Goal: Transaction & Acquisition: Download file/media

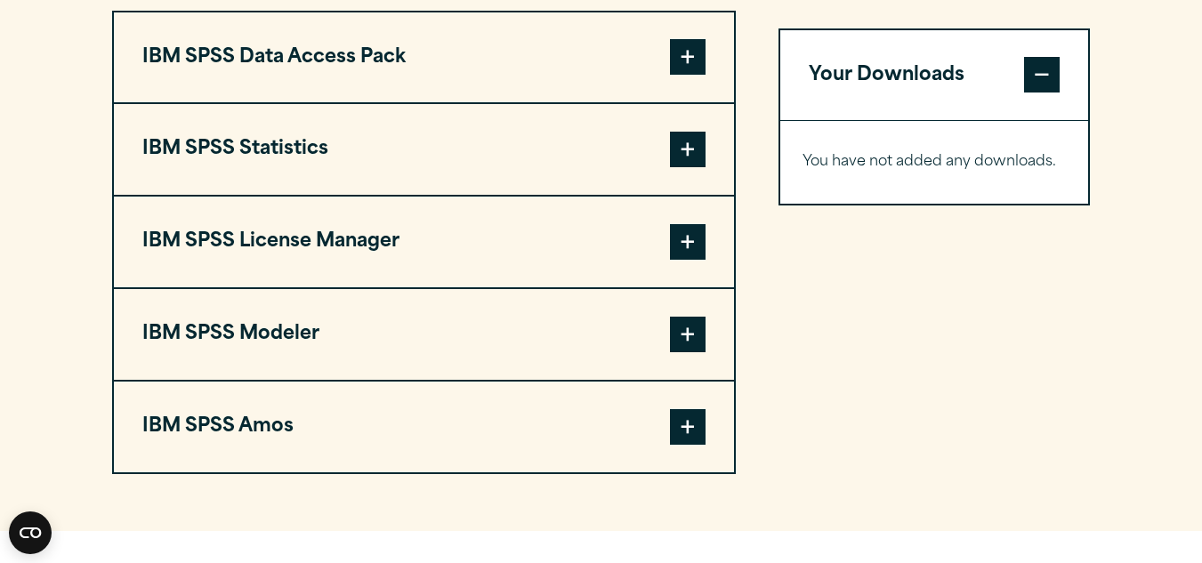
scroll to position [1404, 0]
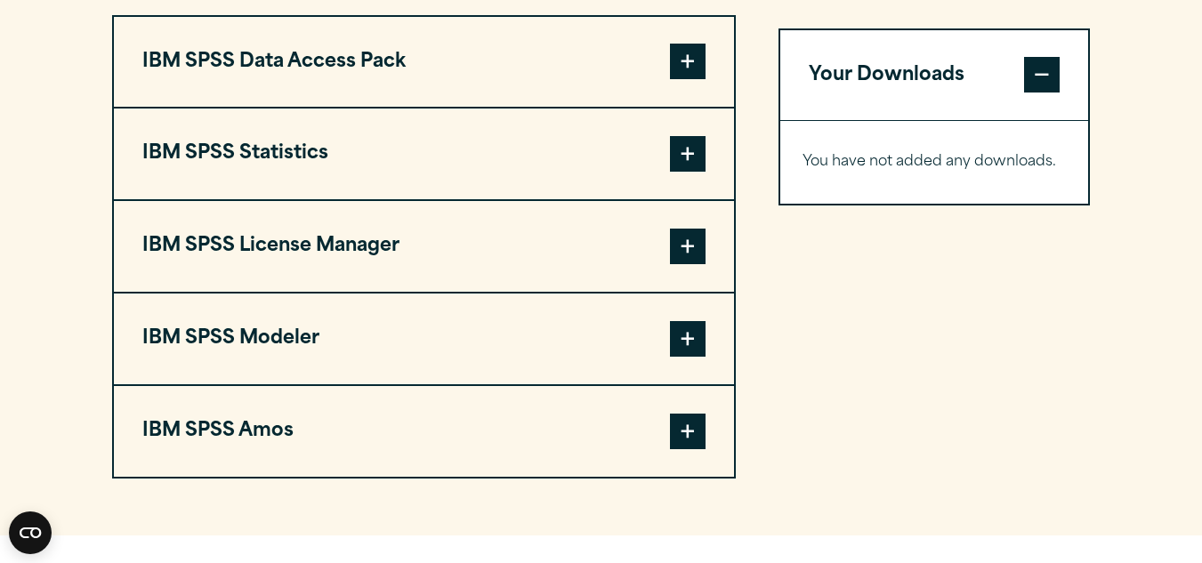
click at [612, 180] on button "IBM SPSS Statistics" at bounding box center [424, 154] width 620 height 91
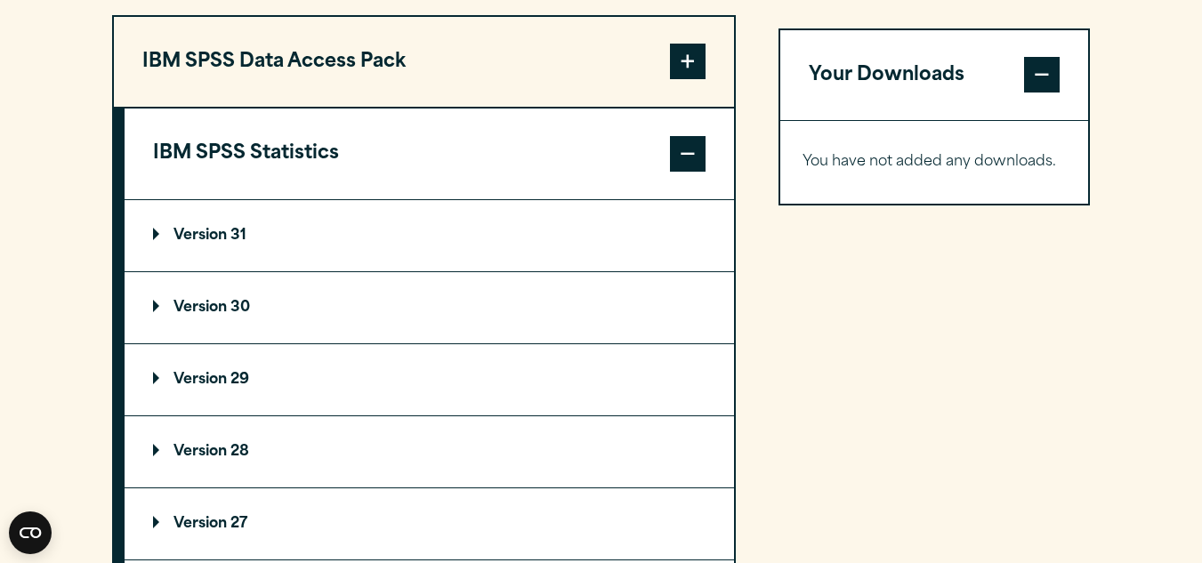
click at [360, 341] on summary "Version 30" at bounding box center [429, 307] width 609 height 71
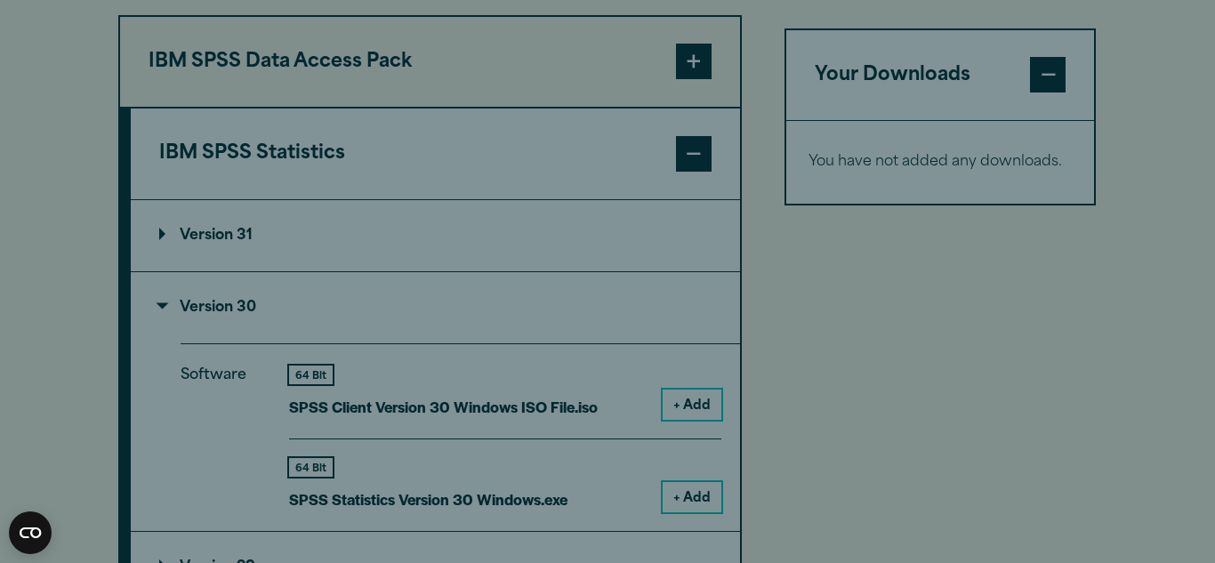
drag, startPoint x: 1212, startPoint y: 267, endPoint x: 1211, endPoint y: 298, distance: 31.2
click at [1201, 298] on html "Consent Details [#IABV2SETTINGS#] About This website uses cookies We use cookie…" at bounding box center [607, 211] width 1215 height 3231
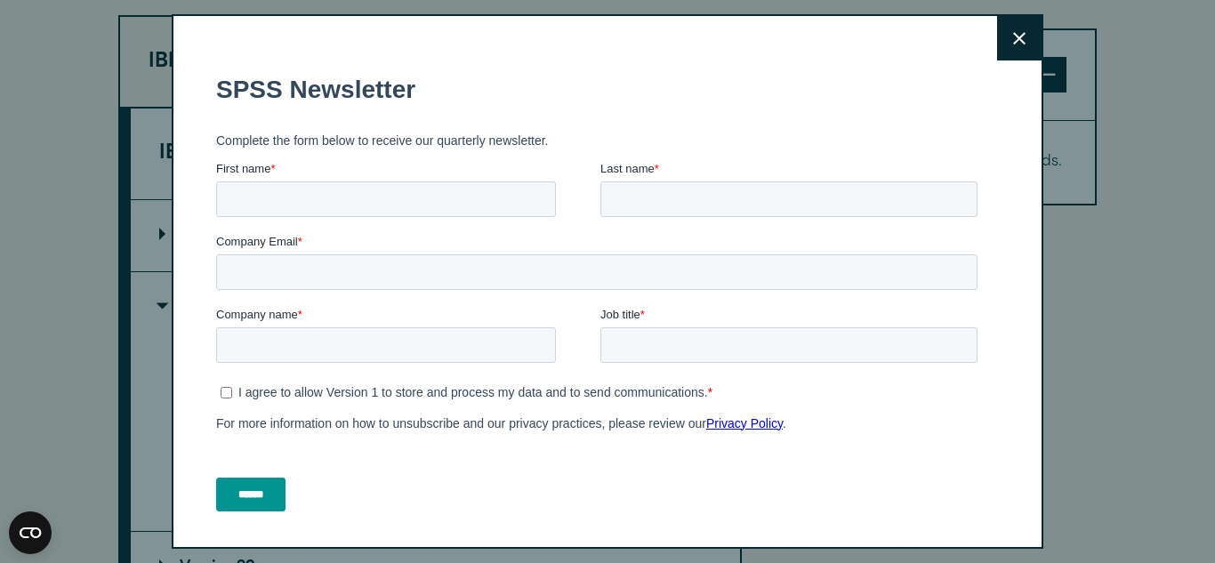
click at [1000, 49] on button "Close" at bounding box center [1019, 38] width 44 height 44
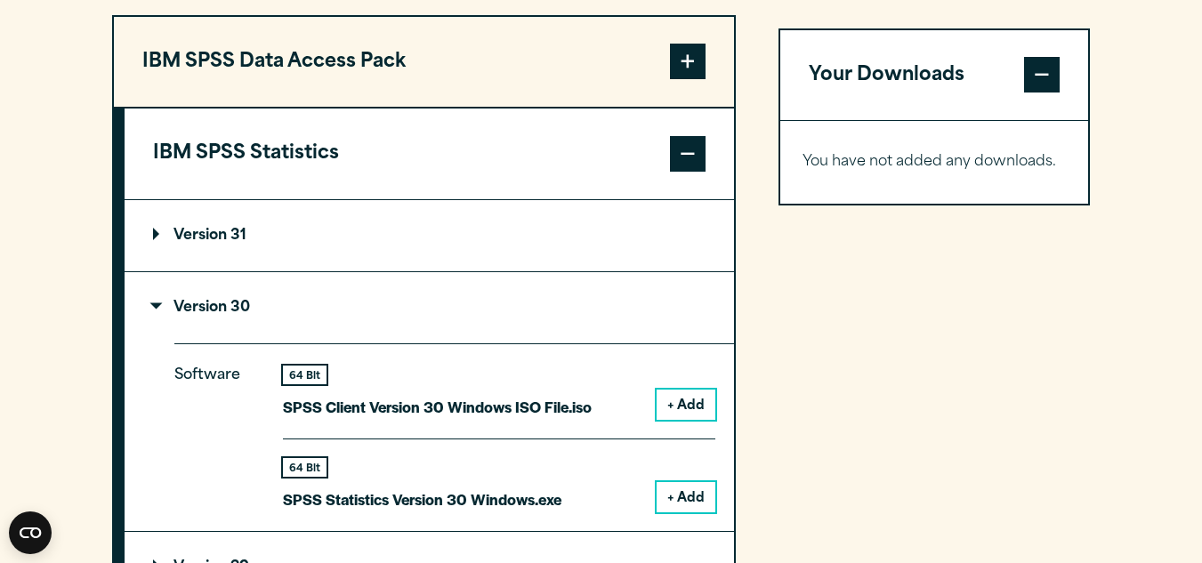
scroll to position [1536, 0]
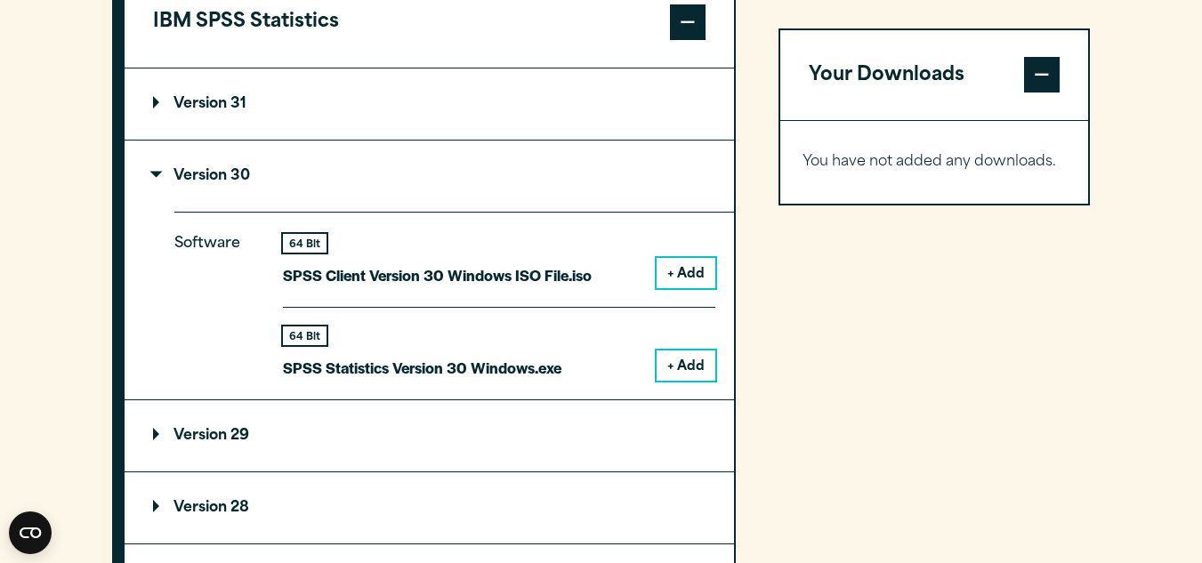
click at [696, 381] on button "+ Add" at bounding box center [686, 366] width 59 height 30
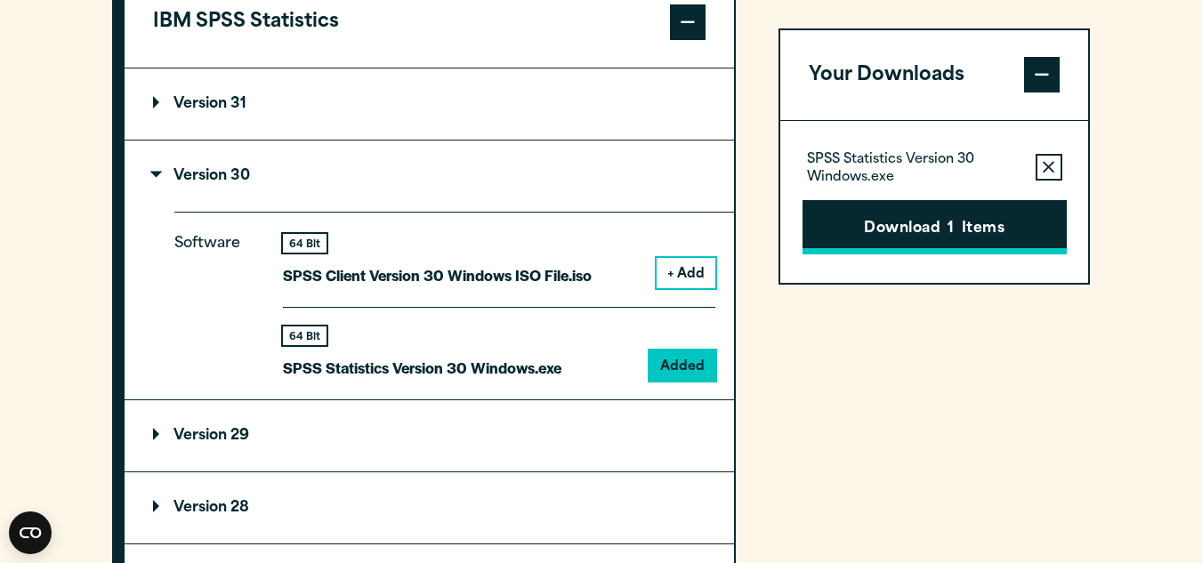
click at [987, 228] on button "Download 1 Items" at bounding box center [934, 227] width 264 height 55
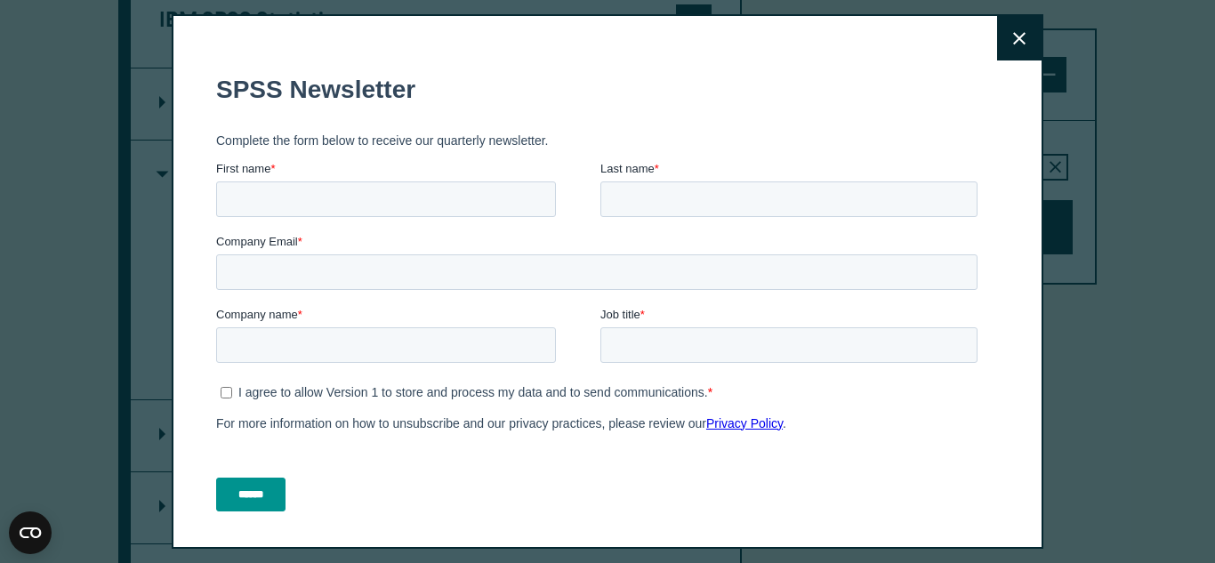
click at [997, 41] on button "Close" at bounding box center [1019, 38] width 44 height 44
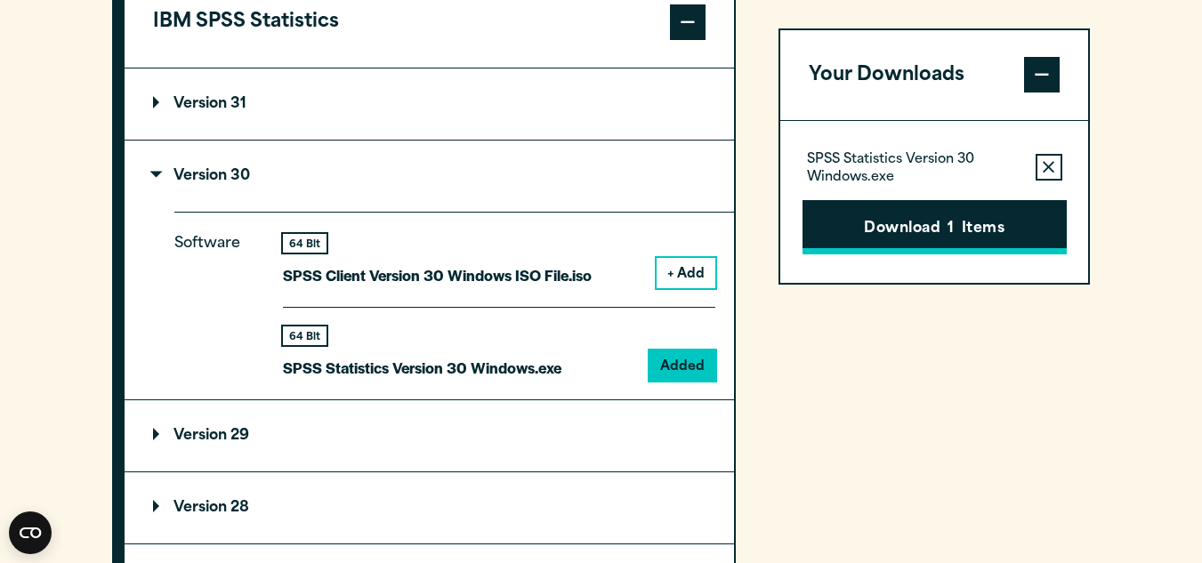
click at [928, 227] on button "Download 1 Items" at bounding box center [934, 227] width 264 height 55
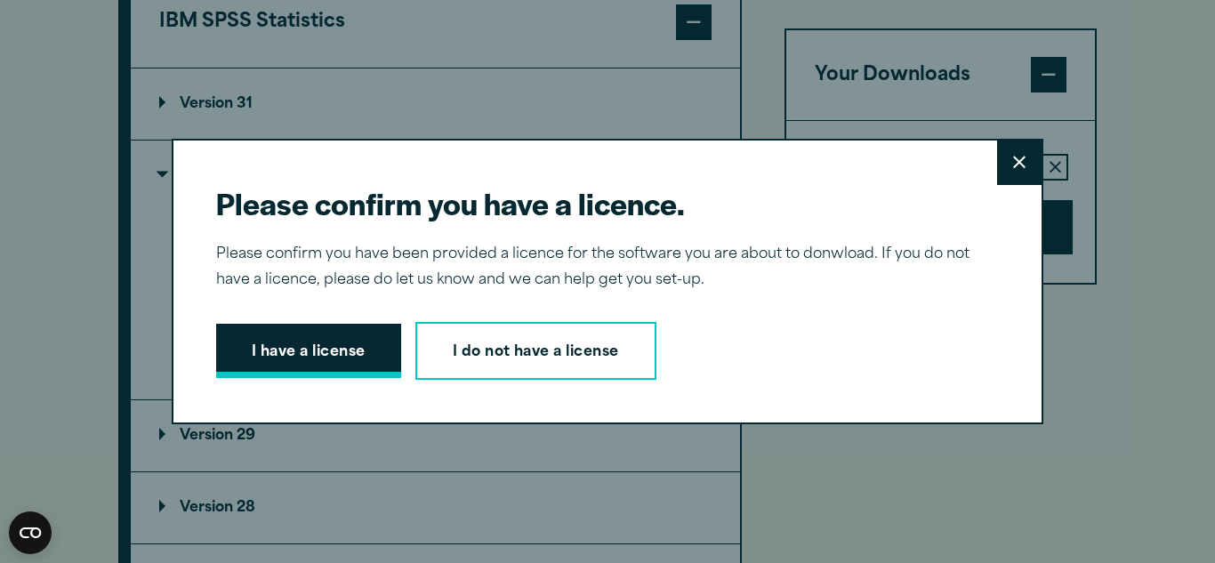
click at [372, 359] on button "I have a license" at bounding box center [308, 351] width 185 height 55
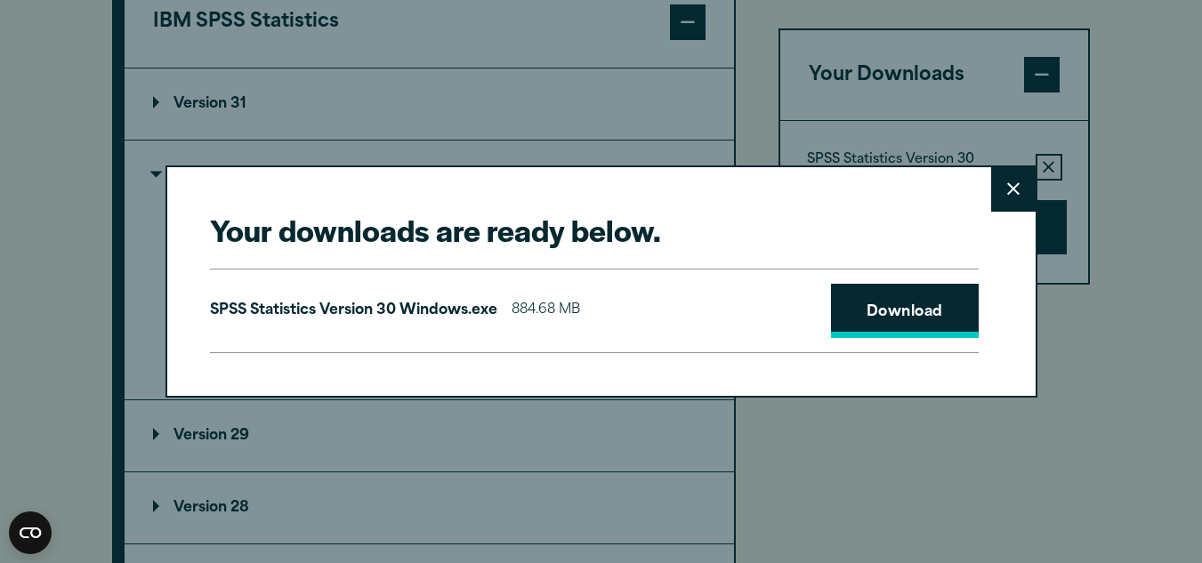
click at [885, 304] on link "Download" at bounding box center [905, 311] width 148 height 55
